Goal: Information Seeking & Learning: Learn about a topic

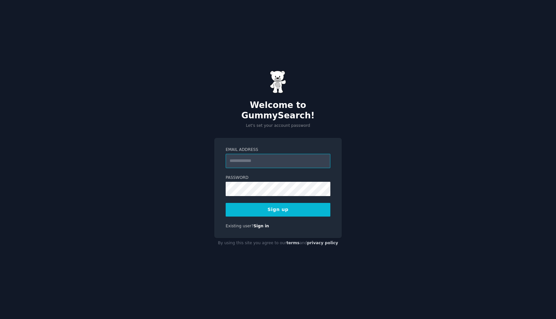
click at [277, 154] on input "Email Address" at bounding box center [278, 161] width 105 height 14
click at [275, 155] on input "Email Address" at bounding box center [278, 161] width 105 height 14
click at [239, 159] on input "Email Address" at bounding box center [278, 161] width 105 height 14
type input "**********"
click at [256, 205] on button "Sign up" at bounding box center [278, 210] width 105 height 14
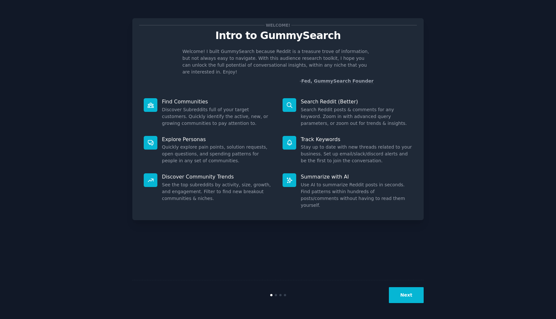
click at [403, 292] on button "Next" at bounding box center [406, 295] width 35 height 16
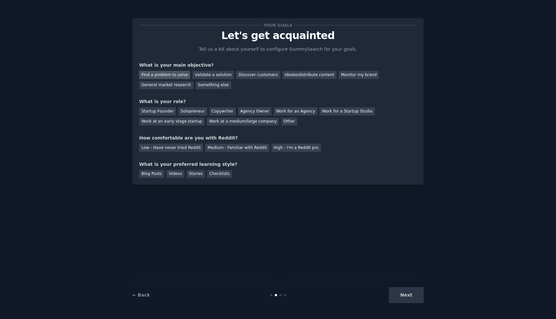
click at [175, 75] on div "Find a problem to solve" at bounding box center [164, 75] width 51 height 8
click at [213, 77] on div "Validate a solution" at bounding box center [213, 75] width 41 height 8
click at [179, 76] on div "Find a problem to solve" at bounding box center [164, 75] width 51 height 8
click at [183, 112] on div "Solopreneur" at bounding box center [192, 111] width 29 height 8
click at [172, 145] on div "Low - Have never tried Reddit" at bounding box center [171, 148] width 64 height 8
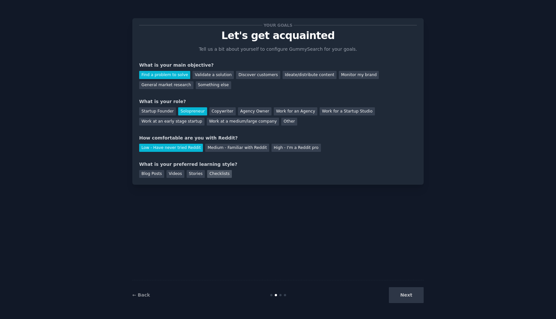
click at [221, 175] on div "Checklists" at bounding box center [219, 174] width 25 height 8
click at [189, 175] on div "Stories" at bounding box center [196, 174] width 18 height 8
click at [176, 175] on div "Videos" at bounding box center [176, 174] width 18 height 8
click at [151, 175] on div "Blog Posts" at bounding box center [151, 174] width 25 height 8
click at [412, 292] on button "Next" at bounding box center [406, 295] width 35 height 16
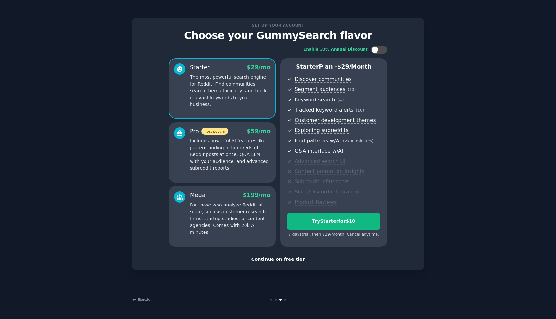
click at [290, 258] on div "Continue on free tier" at bounding box center [278, 259] width 278 height 7
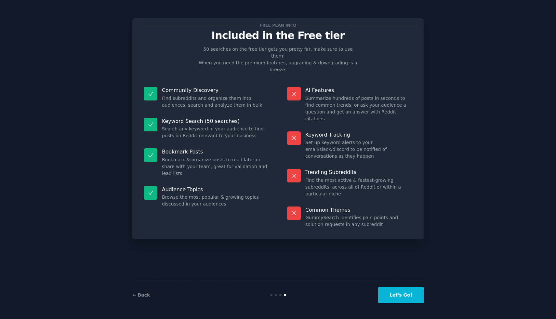
click at [401, 296] on button "Let's Go!" at bounding box center [401, 295] width 46 height 16
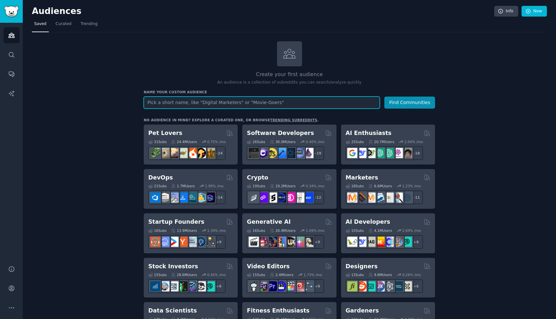
paste input "Google reviews"
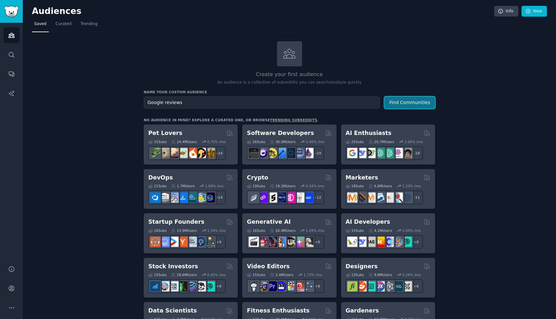
click at [412, 105] on button "Find Communities" at bounding box center [410, 103] width 51 height 12
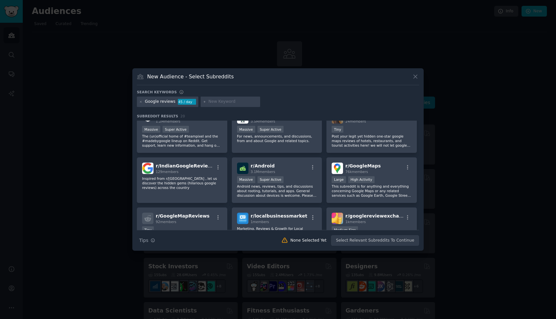
scroll to position [65, 0]
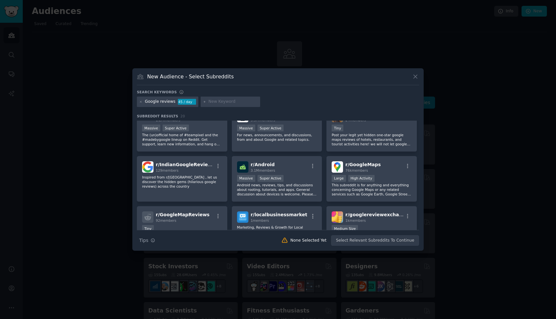
click at [414, 74] on icon at bounding box center [415, 76] width 7 height 7
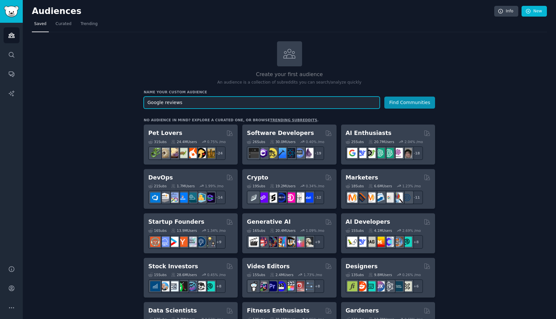
drag, startPoint x: 197, startPoint y: 103, endPoint x: 90, endPoint y: 98, distance: 106.8
paste input "Responding to"
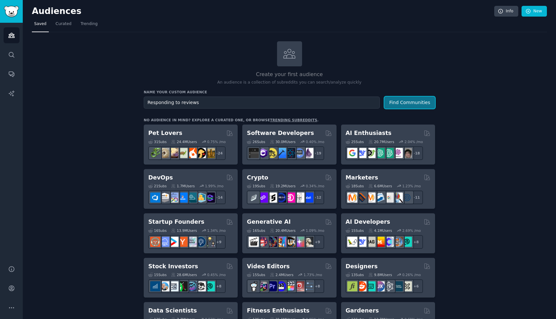
click at [411, 101] on button "Find Communities" at bounding box center [410, 103] width 51 height 12
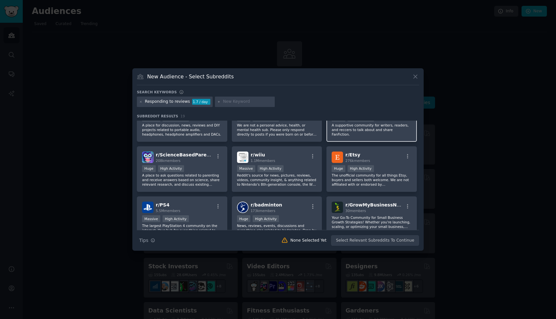
scroll to position [77, 0]
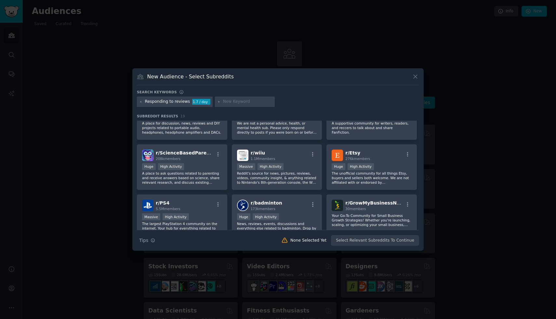
click at [440, 146] on div at bounding box center [278, 159] width 556 height 319
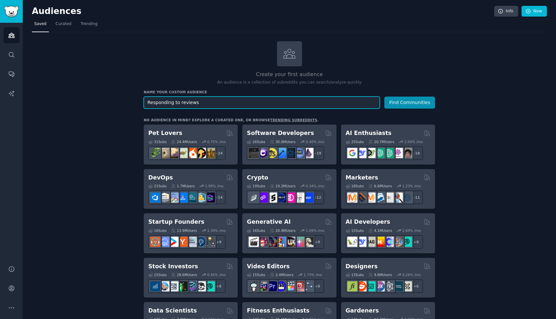
drag, startPoint x: 197, startPoint y: 104, endPoint x: 47, endPoint y: 88, distance: 151.1
paste input "Bad review"
type input "Bad review"
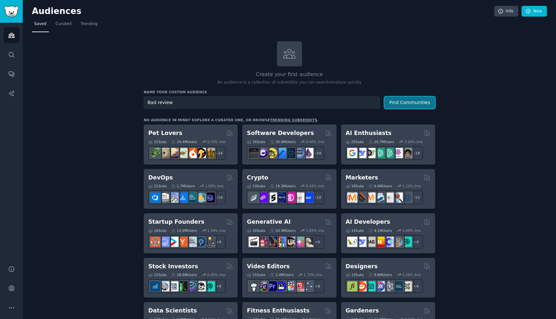
click at [403, 102] on button "Find Communities" at bounding box center [410, 103] width 51 height 12
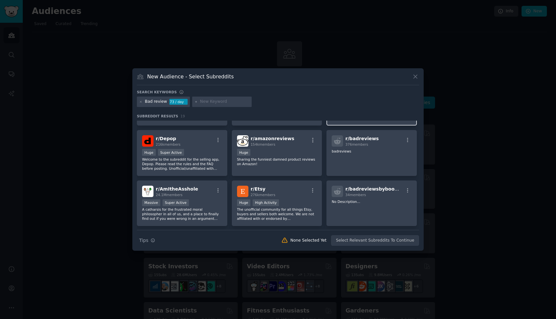
scroll to position [41, 0]
click at [373, 153] on p "badreviews" at bounding box center [372, 151] width 80 height 5
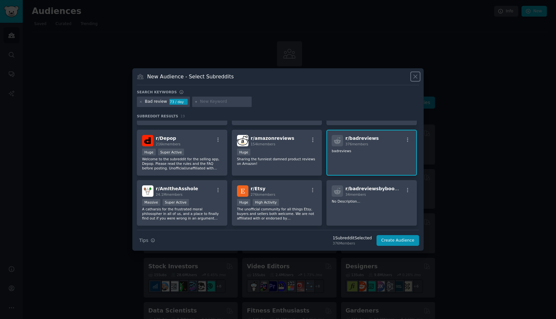
click at [414, 78] on icon at bounding box center [416, 77] width 4 height 4
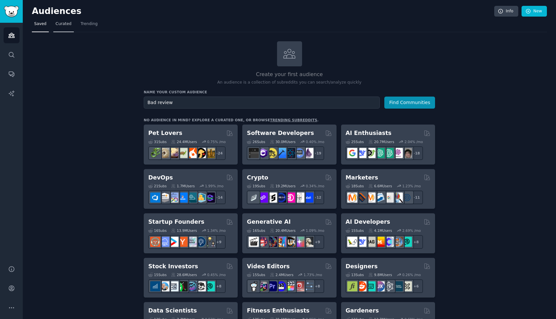
click at [61, 23] on span "Curated" at bounding box center [64, 24] width 16 height 6
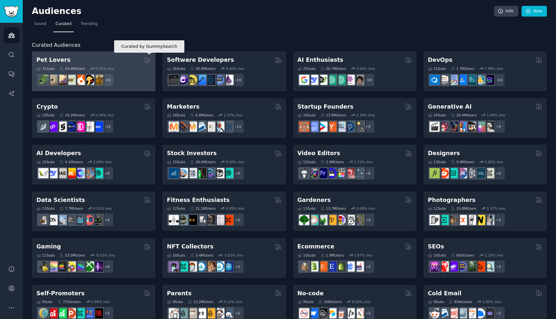
click at [145, 60] on icon at bounding box center [147, 59] width 5 height 5
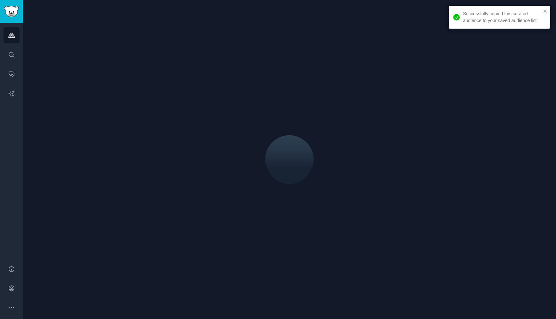
click at [125, 62] on div at bounding box center [289, 159] width 515 height 301
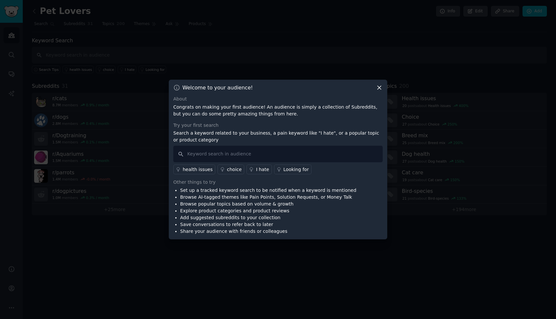
click at [381, 88] on icon at bounding box center [379, 87] width 7 height 7
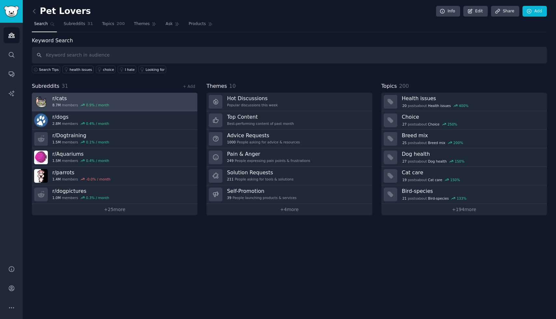
click at [141, 99] on link "r/ cats 8.7M members 0.9 % / month" at bounding box center [115, 102] width 166 height 19
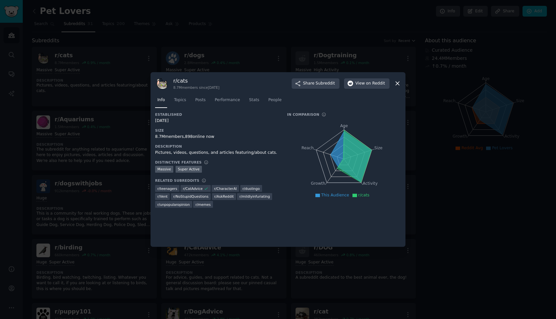
click at [398, 83] on icon at bounding box center [398, 84] width 4 height 4
